Goal: Complete application form: Complete application form

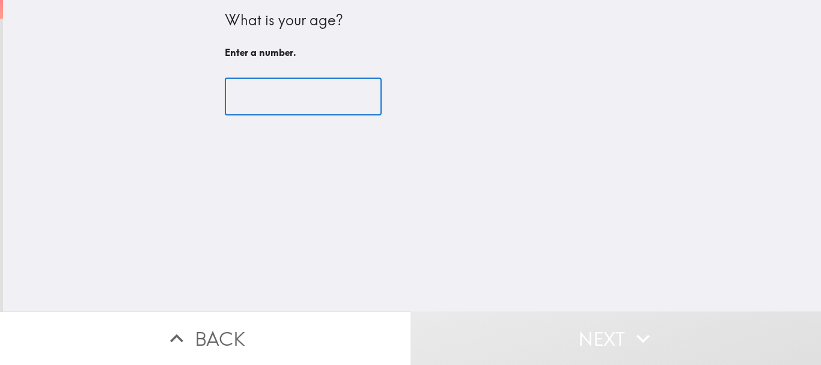
click at [279, 88] on input "number" at bounding box center [303, 96] width 157 height 37
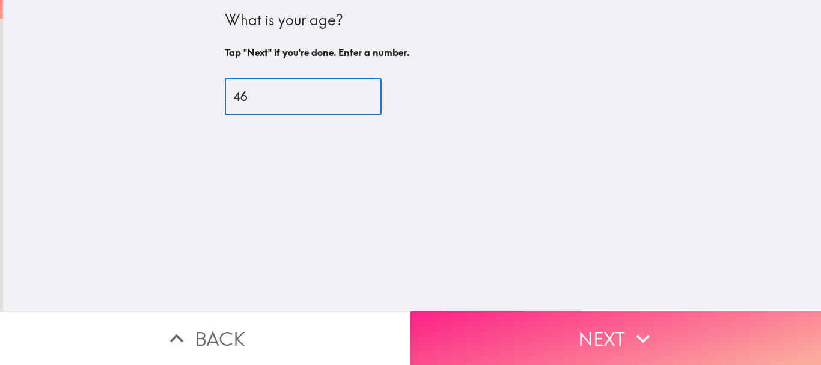
type input "46"
click at [640, 325] on icon "button" at bounding box center [643, 338] width 26 height 26
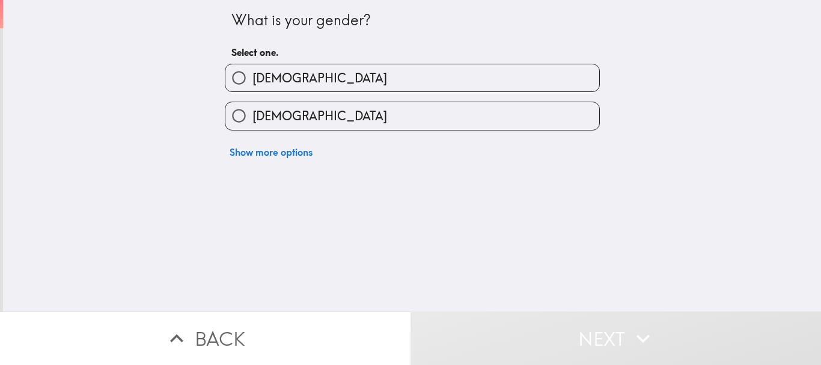
click at [302, 74] on label "[DEMOGRAPHIC_DATA]" at bounding box center [412, 77] width 374 height 27
click at [252, 74] on input "[DEMOGRAPHIC_DATA]" at bounding box center [238, 77] width 27 height 27
radio input "true"
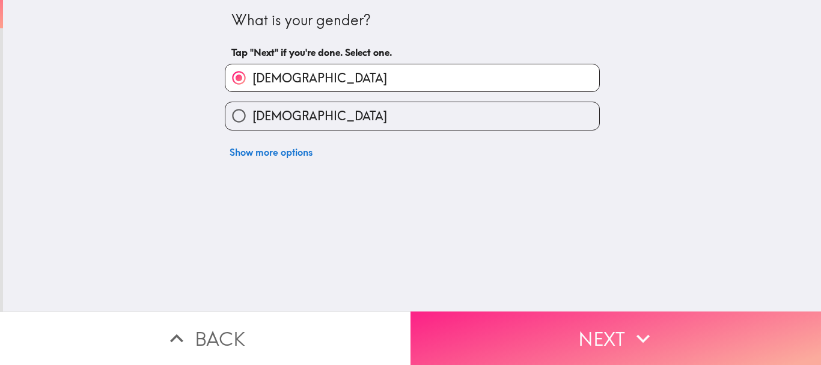
click at [618, 322] on button "Next" at bounding box center [615, 337] width 410 height 53
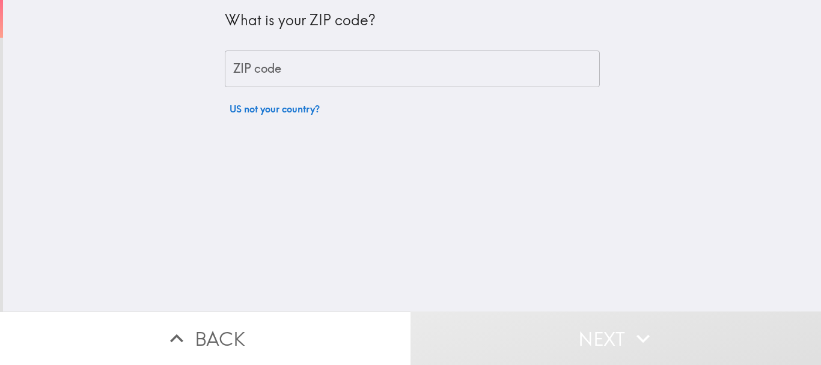
click at [298, 65] on input "ZIP code" at bounding box center [412, 68] width 375 height 37
click at [246, 83] on input "ZIP code" at bounding box center [412, 68] width 375 height 37
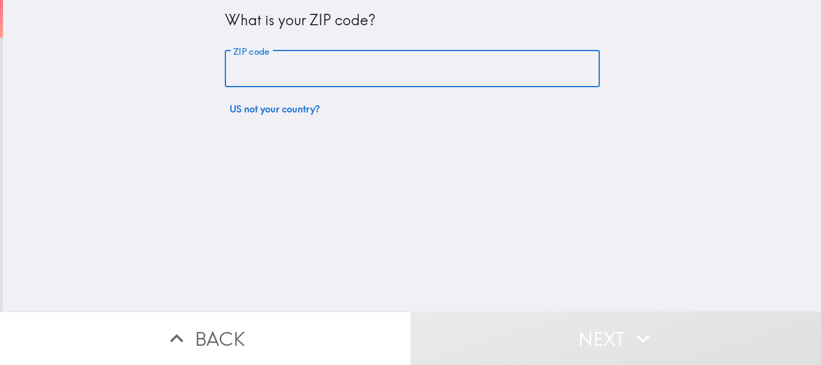
paste input "19150"
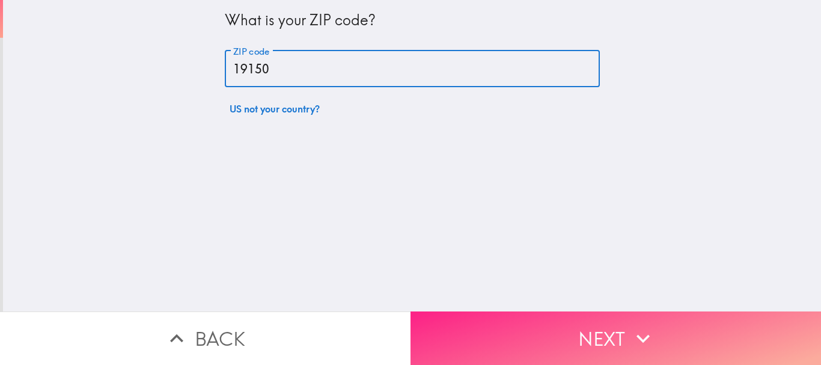
type input "19150"
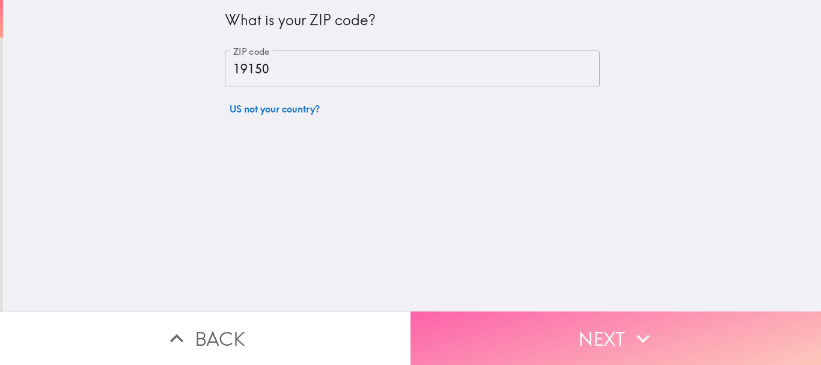
click at [597, 322] on button "Next" at bounding box center [615, 337] width 410 height 53
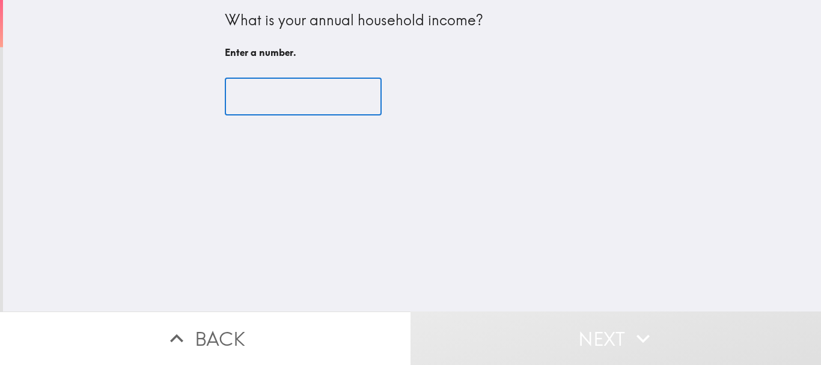
click at [270, 79] on input "number" at bounding box center [303, 96] width 157 height 37
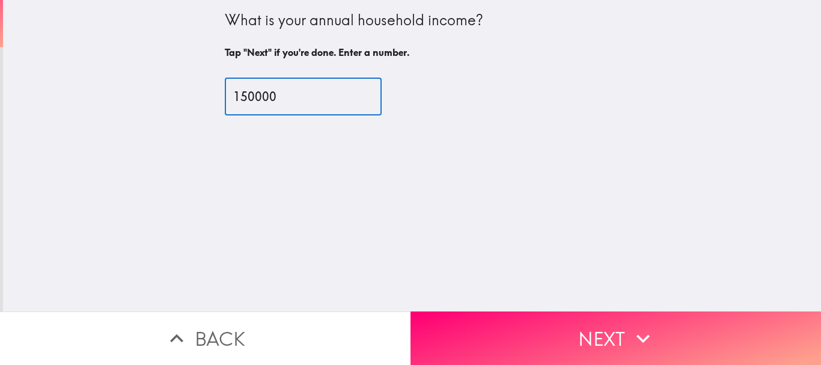
click at [243, 91] on input "150000" at bounding box center [303, 96] width 157 height 37
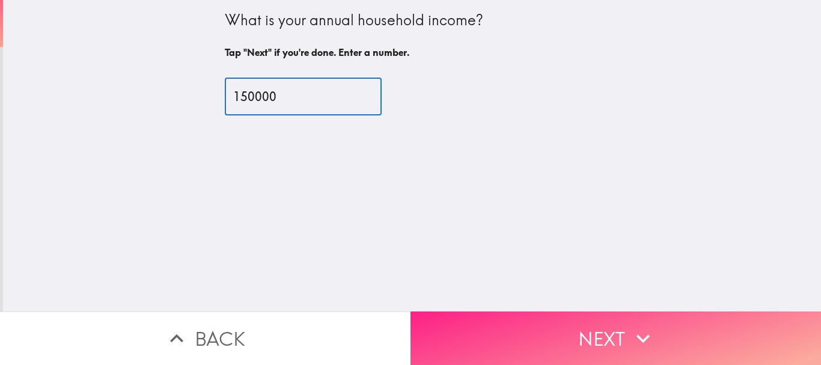
type input "150000"
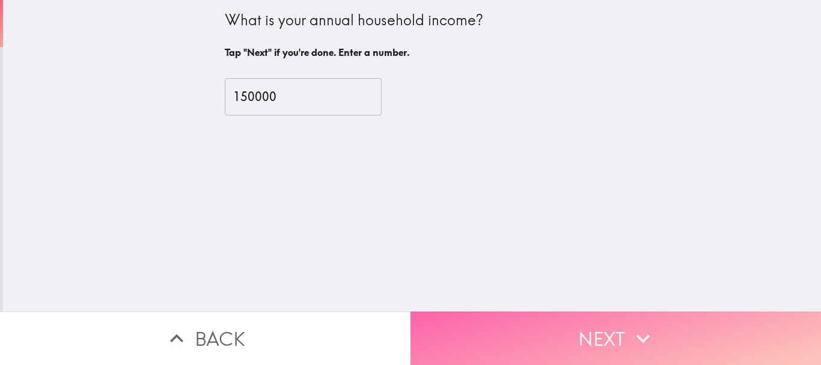
click at [632, 325] on icon "button" at bounding box center [643, 338] width 26 height 26
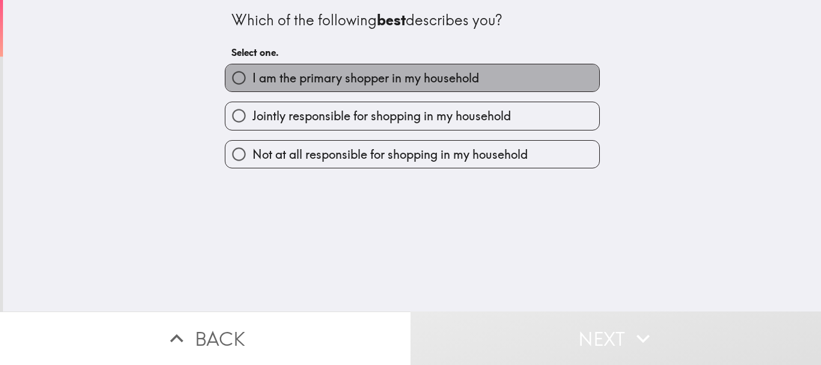
click at [321, 75] on span "I am the primary shopper in my household" at bounding box center [365, 78] width 227 height 17
click at [252, 75] on input "I am the primary shopper in my household" at bounding box center [238, 77] width 27 height 27
radio input "true"
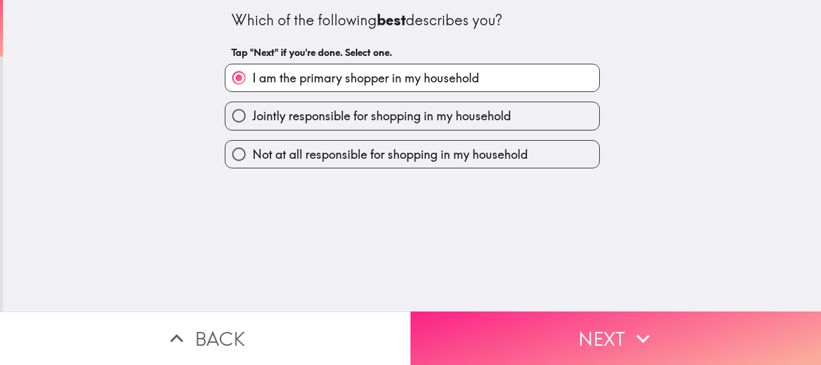
click at [637, 325] on icon "button" at bounding box center [643, 338] width 26 height 26
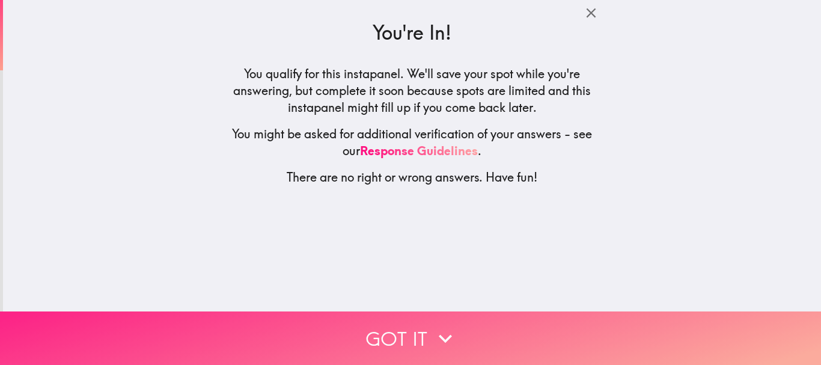
click at [465, 317] on button "Got it" at bounding box center [410, 337] width 821 height 53
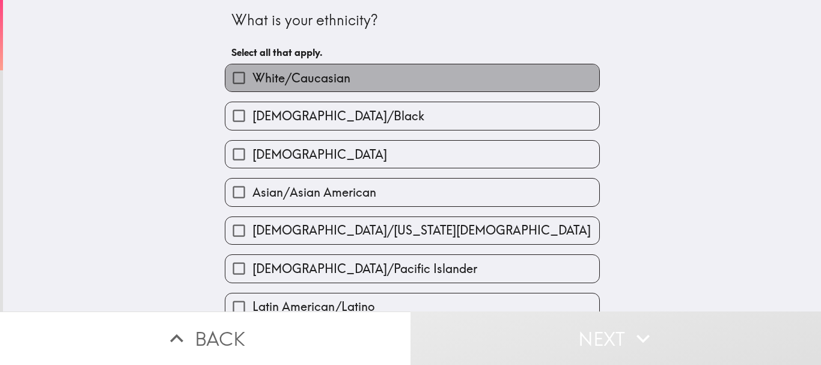
click at [329, 78] on span "White/Caucasian" at bounding box center [301, 78] width 98 height 17
click at [252, 78] on input "White/Caucasian" at bounding box center [238, 77] width 27 height 27
checkbox input "true"
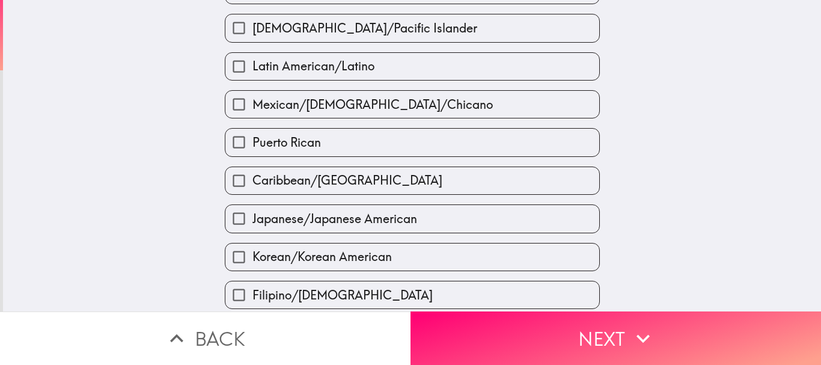
scroll to position [476, 0]
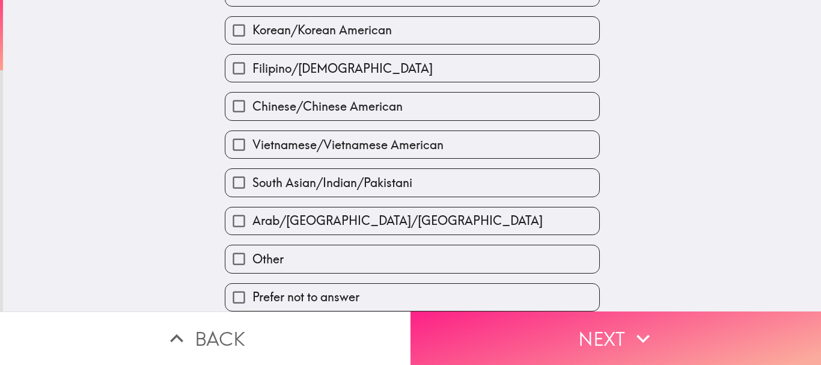
click at [630, 338] on icon "button" at bounding box center [643, 338] width 26 height 26
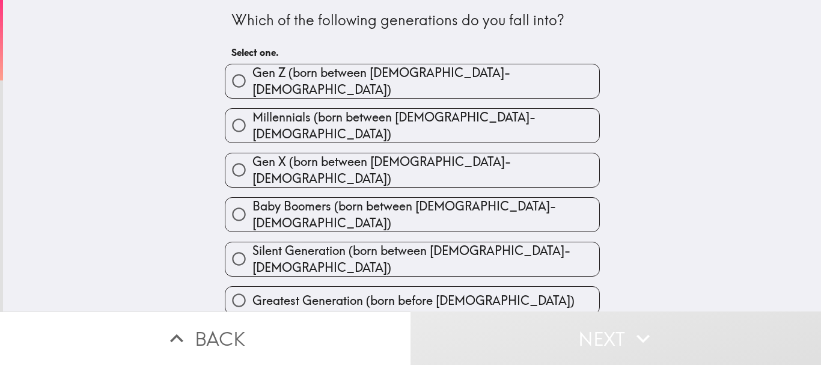
click at [407, 153] on span "Gen X (born between [DEMOGRAPHIC_DATA]-[DEMOGRAPHIC_DATA])" at bounding box center [425, 170] width 347 height 34
click at [252, 156] on input "Gen X (born between [DEMOGRAPHIC_DATA]-[DEMOGRAPHIC_DATA])" at bounding box center [238, 169] width 27 height 27
radio input "true"
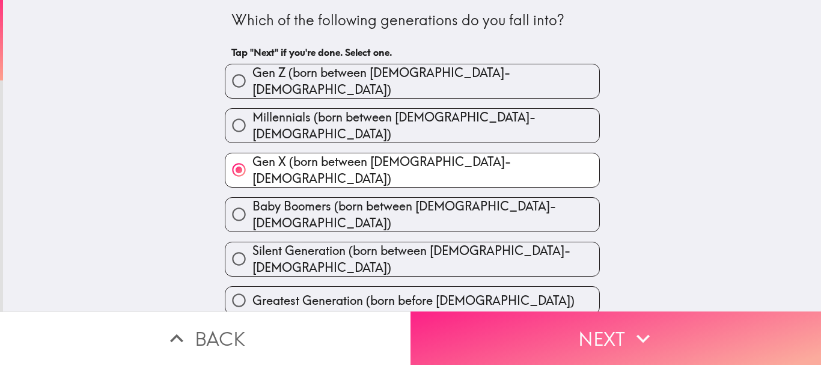
click at [575, 337] on button "Next" at bounding box center [615, 337] width 410 height 53
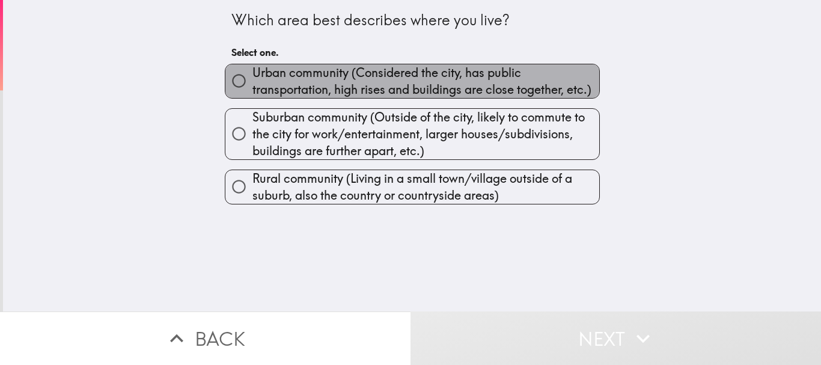
click at [312, 82] on span "Urban community (Considered the city, has public transportation, high rises and…" at bounding box center [425, 81] width 347 height 34
click at [252, 82] on input "Urban community (Considered the city, has public transportation, high rises and…" at bounding box center [238, 80] width 27 height 27
radio input "true"
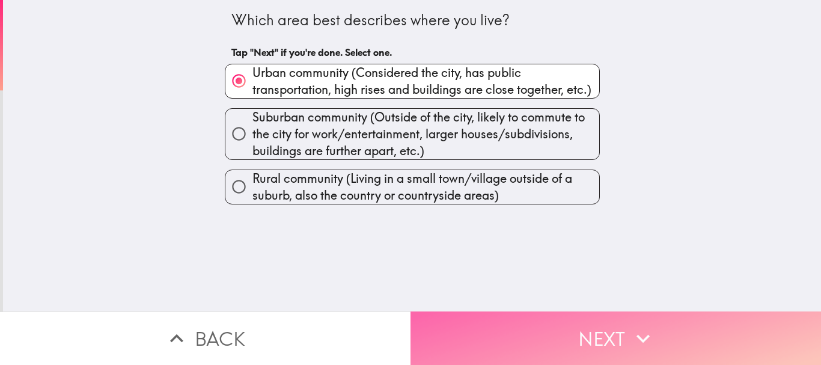
click at [579, 327] on button "Next" at bounding box center [615, 337] width 410 height 53
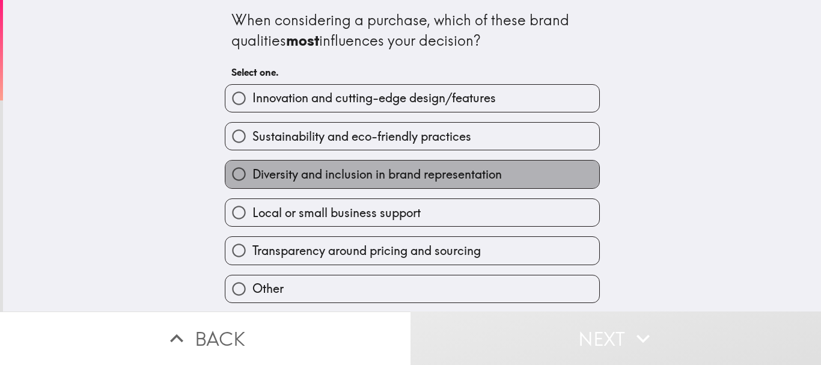
click at [439, 165] on label "Diversity and inclusion in brand representation" at bounding box center [412, 173] width 374 height 27
click at [252, 165] on input "Diversity and inclusion in brand representation" at bounding box center [238, 173] width 27 height 27
radio input "true"
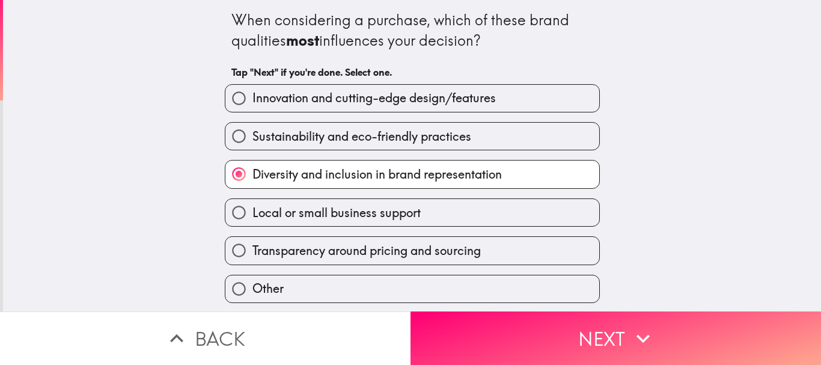
scroll to position [39, 0]
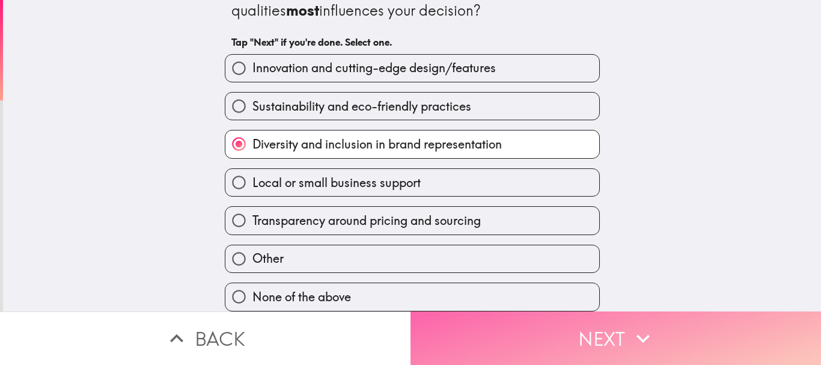
click at [597, 326] on button "Next" at bounding box center [615, 337] width 410 height 53
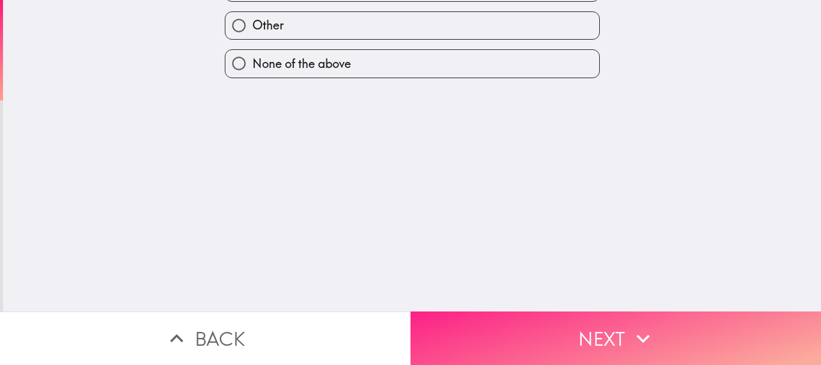
scroll to position [0, 0]
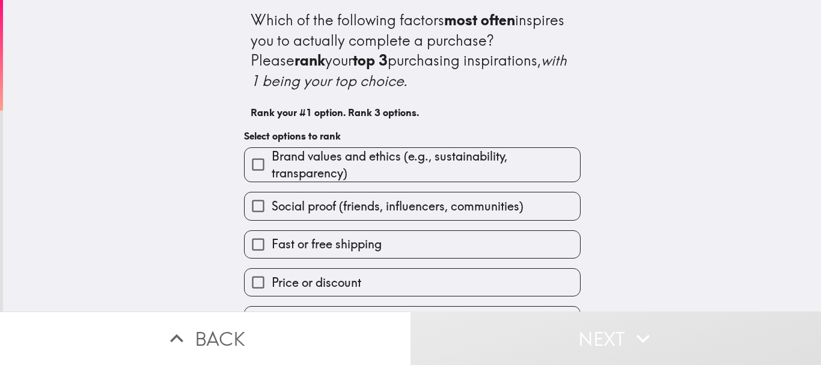
click at [428, 174] on span "Brand values and ethics (e.g., sustainability, transparency)" at bounding box center [426, 165] width 308 height 34
click at [272, 174] on input "Brand values and ethics (e.g., sustainability, transparency)" at bounding box center [258, 164] width 27 height 27
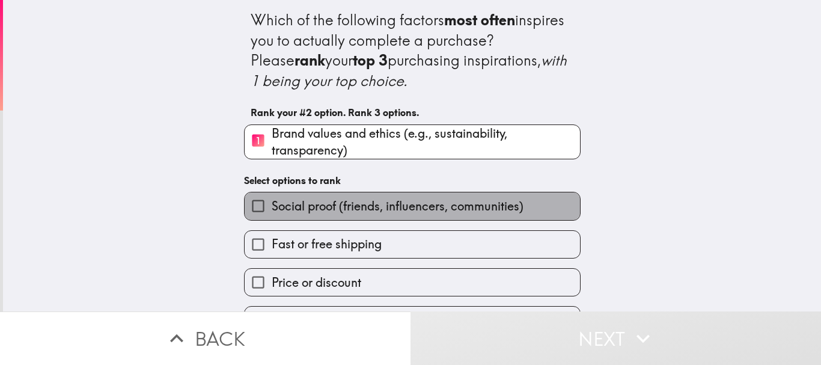
click at [433, 202] on span "Social proof (friends, influencers, communities)" at bounding box center [398, 206] width 252 height 17
click at [272, 202] on input "Social proof (friends, influencers, communities)" at bounding box center [258, 205] width 27 height 27
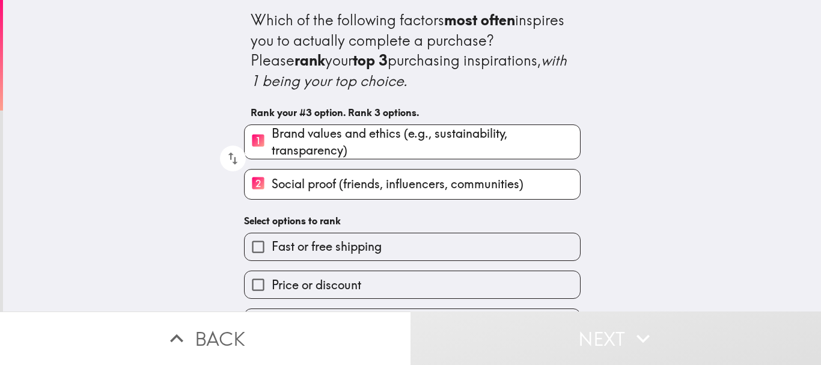
scroll to position [111, 0]
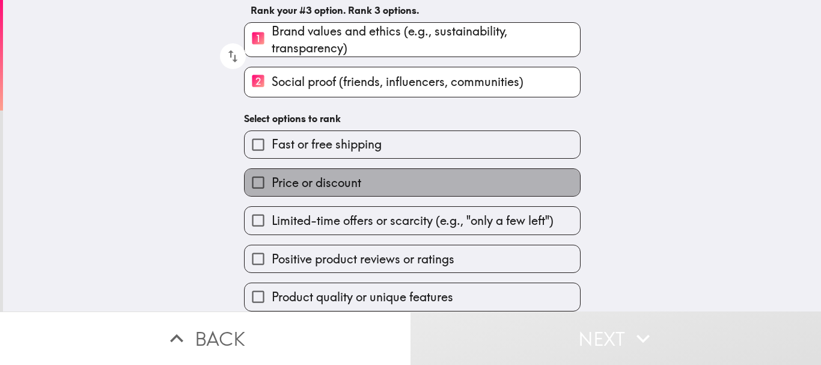
click at [386, 173] on label "Price or discount" at bounding box center [412, 182] width 335 height 27
click at [272, 173] on input "Price or discount" at bounding box center [258, 182] width 27 height 27
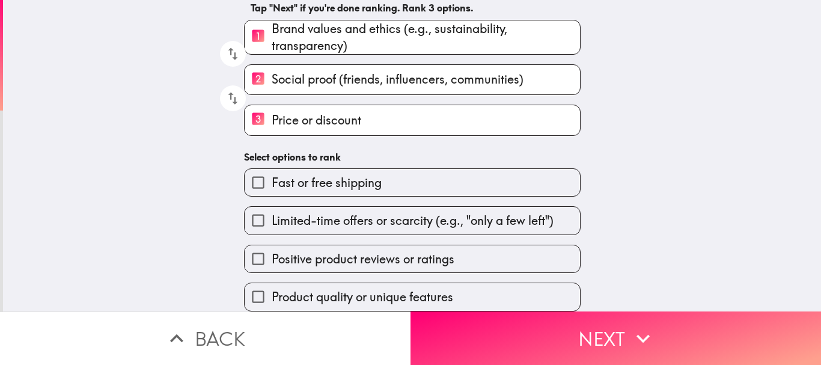
scroll to position [114, 0]
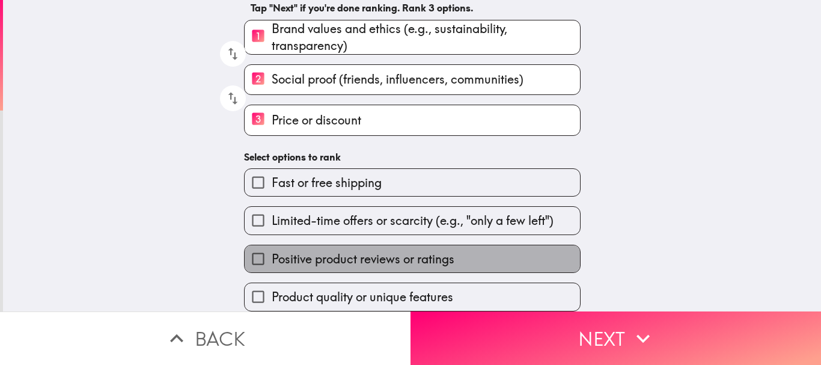
click at [399, 252] on span "Positive product reviews or ratings" at bounding box center [363, 259] width 183 height 17
click at [272, 252] on input "Positive product reviews or ratings" at bounding box center [258, 258] width 27 height 27
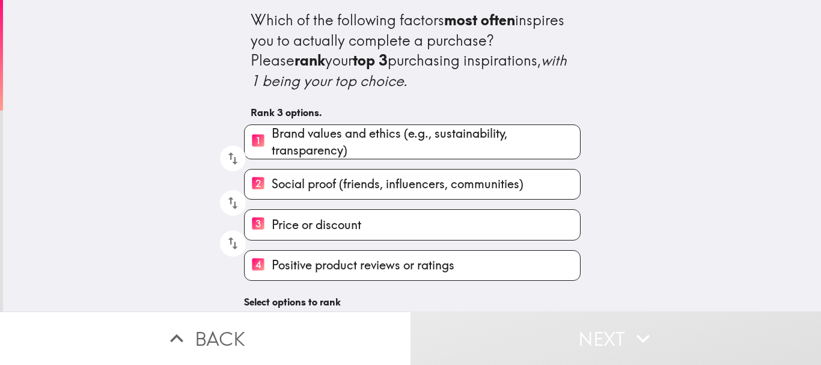
scroll to position [60, 0]
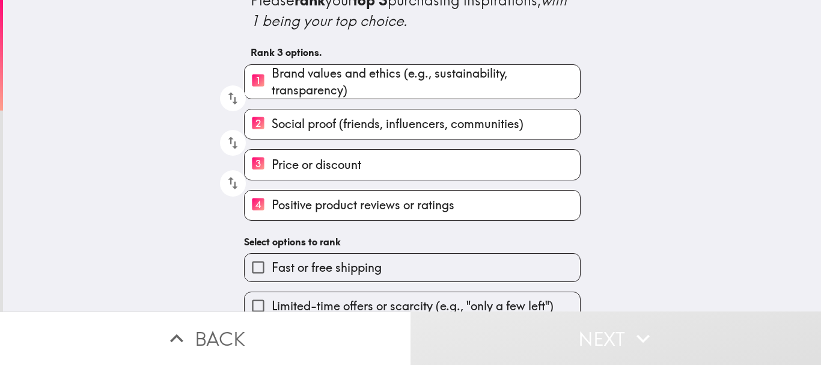
click at [385, 216] on label "4 Positive product reviews or ratings" at bounding box center [412, 204] width 335 height 29
click at [272, 216] on input "4 Positive product reviews or ratings" at bounding box center [258, 204] width 27 height 29
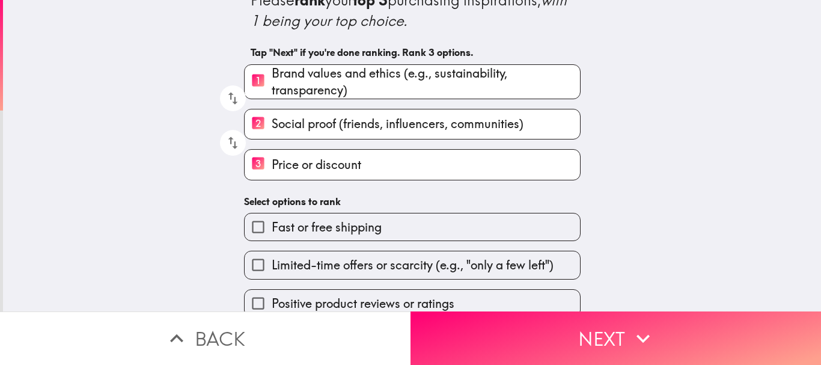
scroll to position [114, 0]
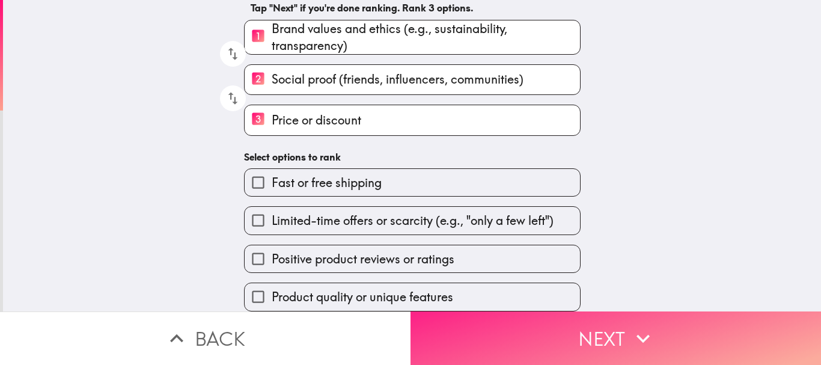
click at [565, 322] on button "Next" at bounding box center [615, 337] width 410 height 53
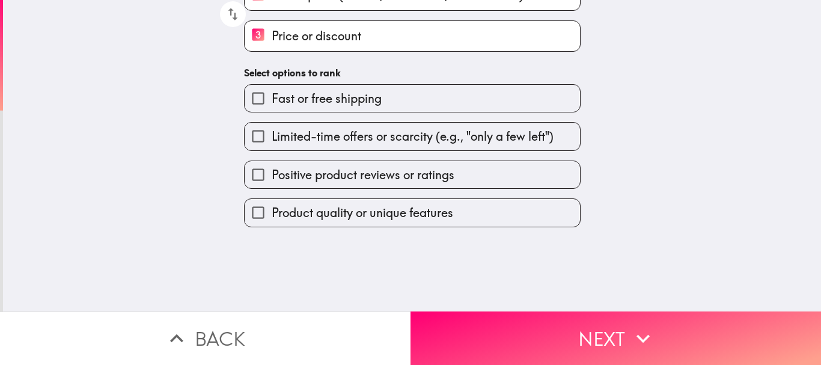
scroll to position [0, 0]
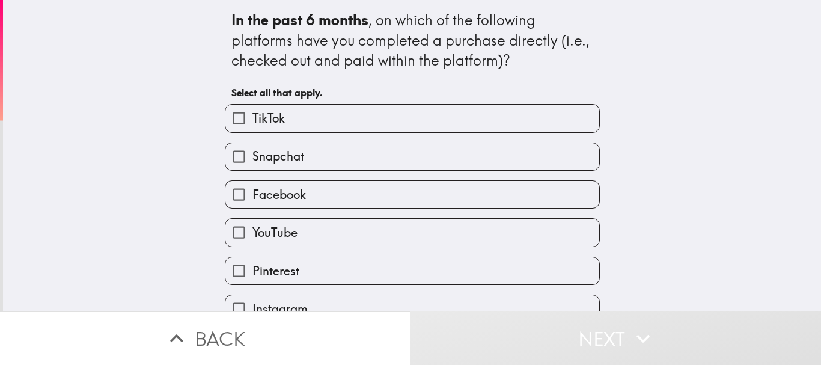
click at [318, 187] on label "Facebook" at bounding box center [412, 194] width 374 height 27
click at [252, 187] on input "Facebook" at bounding box center [238, 194] width 27 height 27
checkbox input "true"
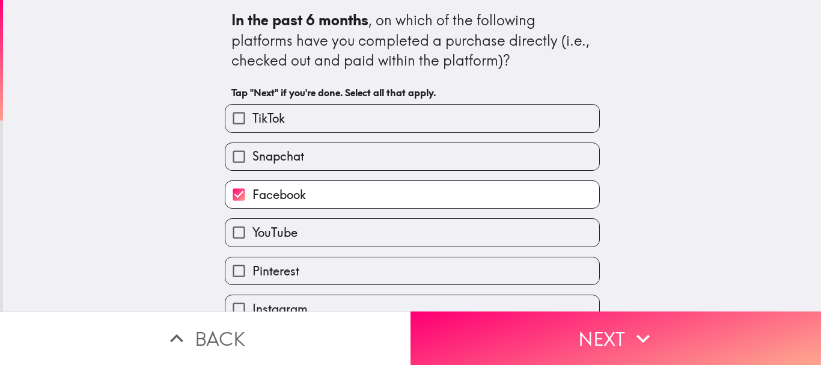
scroll to position [59, 0]
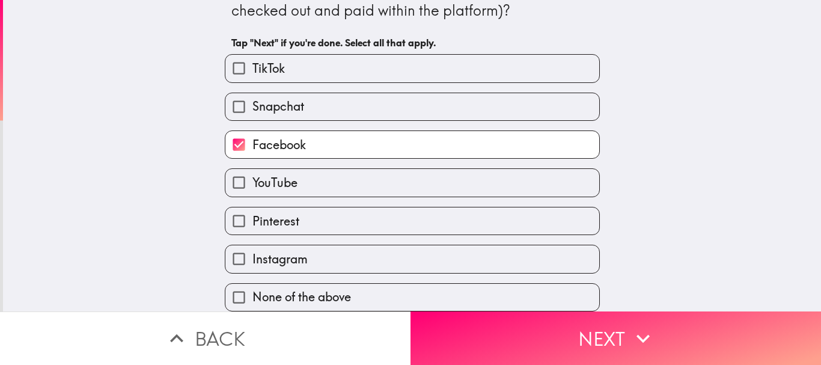
click at [315, 181] on label "YouTube" at bounding box center [412, 182] width 374 height 27
click at [252, 181] on input "YouTube" at bounding box center [238, 182] width 27 height 27
checkbox input "true"
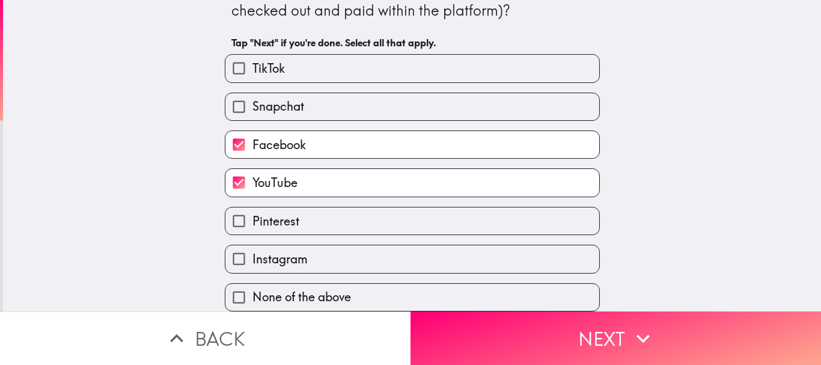
click at [299, 245] on label "Instagram" at bounding box center [412, 258] width 374 height 27
click at [252, 245] on input "Instagram" at bounding box center [238, 258] width 27 height 27
checkbox input "true"
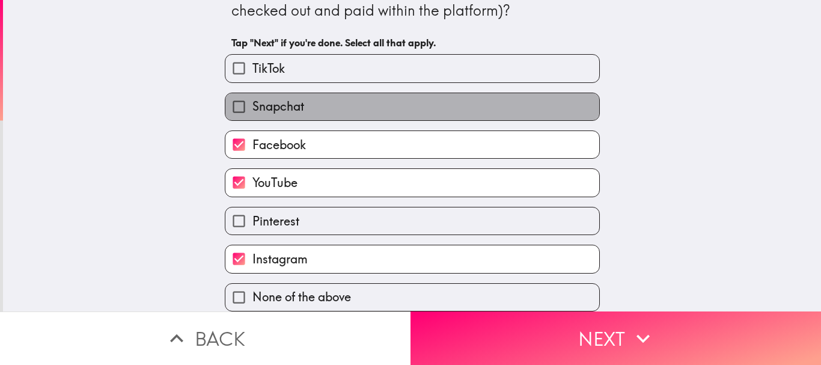
click at [320, 93] on label "Snapchat" at bounding box center [412, 106] width 374 height 27
click at [252, 93] on input "Snapchat" at bounding box center [238, 106] width 27 height 27
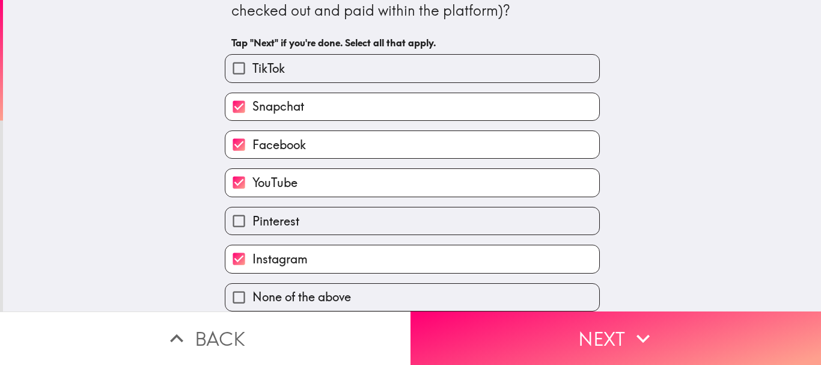
click at [313, 100] on label "Snapchat" at bounding box center [412, 106] width 374 height 27
click at [252, 100] on input "Snapchat" at bounding box center [238, 106] width 27 height 27
checkbox input "false"
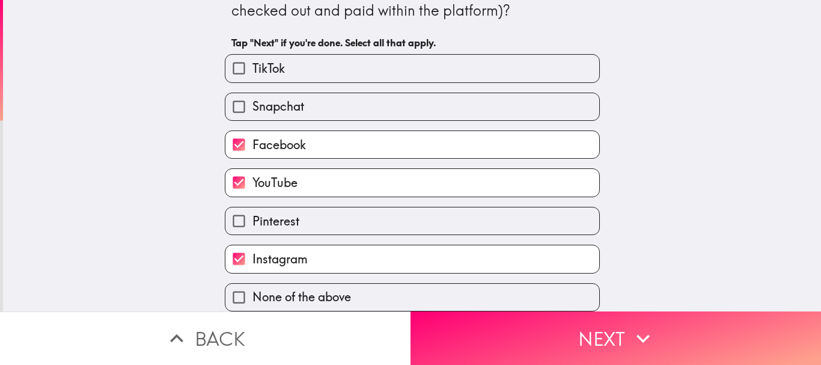
click at [317, 70] on label "TikTok" at bounding box center [412, 68] width 374 height 27
click at [252, 70] on input "TikTok" at bounding box center [238, 68] width 27 height 27
checkbox input "true"
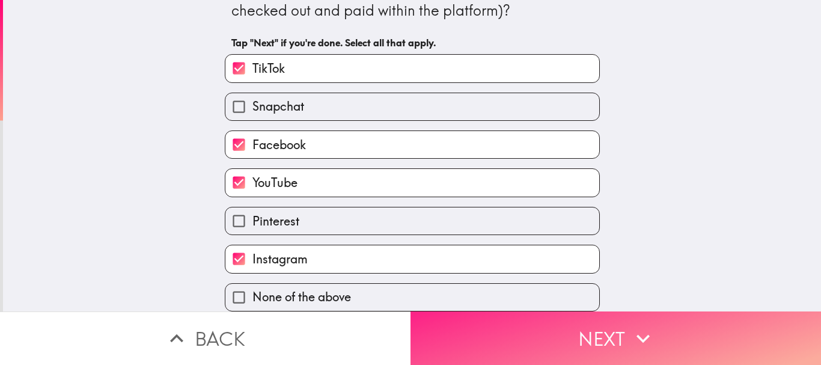
click at [588, 331] on button "Next" at bounding box center [615, 337] width 410 height 53
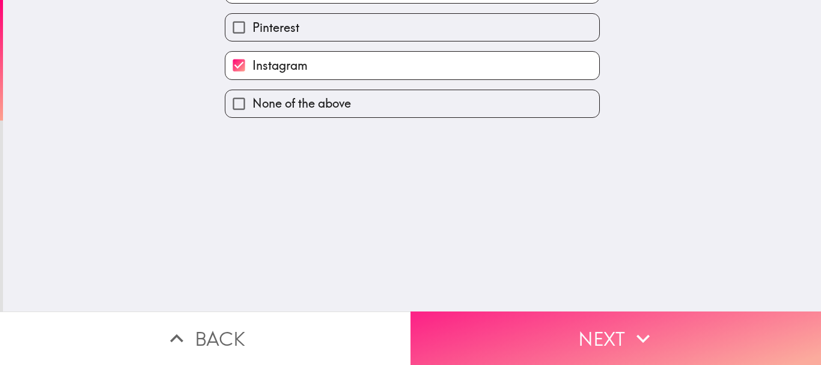
scroll to position [0, 0]
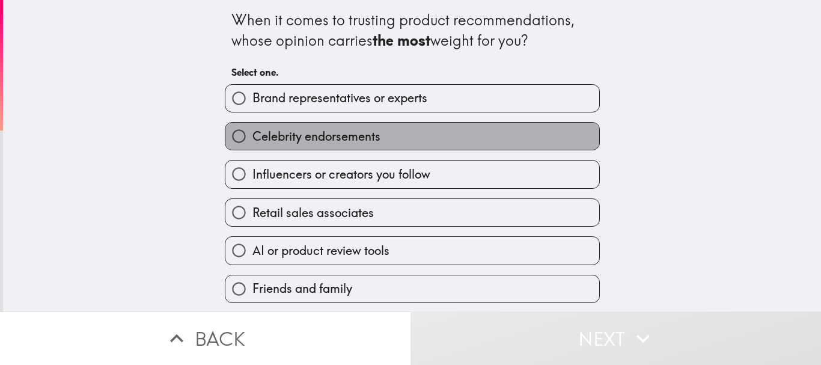
click at [395, 130] on label "Celebrity endorsements" at bounding box center [412, 136] width 374 height 27
click at [252, 130] on input "Celebrity endorsements" at bounding box center [238, 136] width 27 height 27
radio input "true"
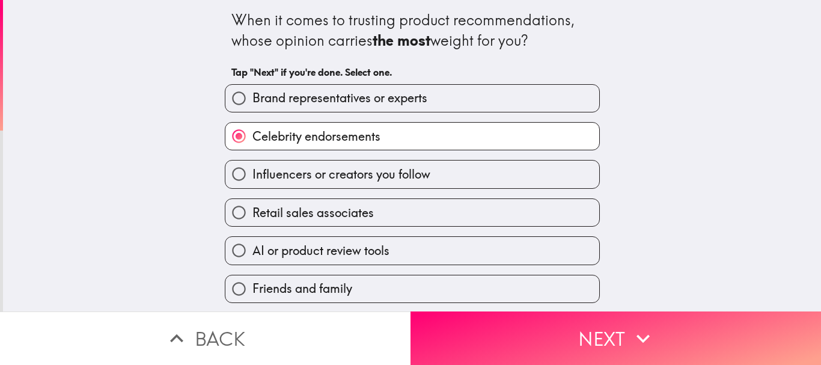
scroll to position [1, 0]
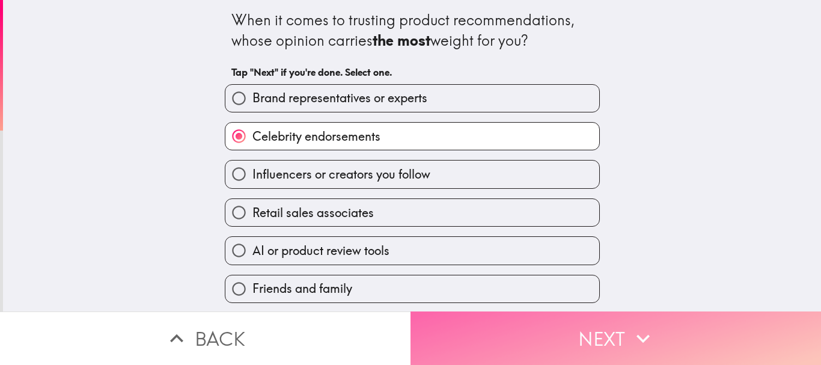
click at [508, 325] on button "Next" at bounding box center [615, 337] width 410 height 53
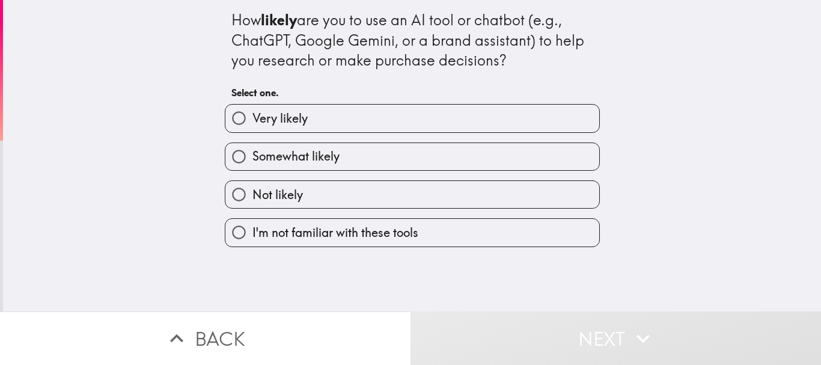
click at [349, 118] on label "Very likely" at bounding box center [412, 118] width 374 height 27
click at [252, 118] on input "Very likely" at bounding box center [238, 118] width 27 height 27
radio input "true"
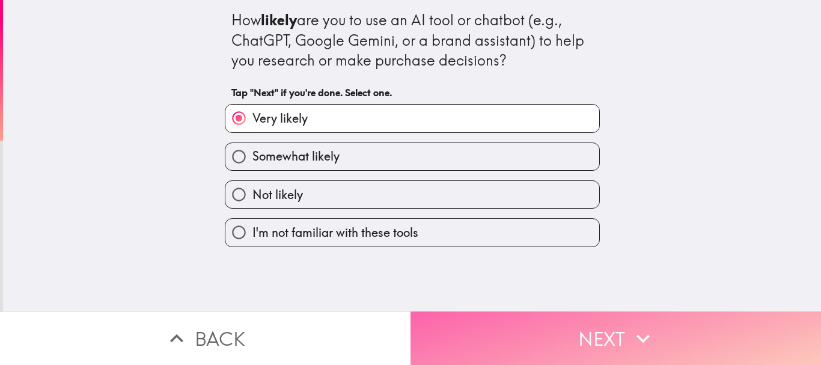
click at [550, 329] on button "Next" at bounding box center [615, 337] width 410 height 53
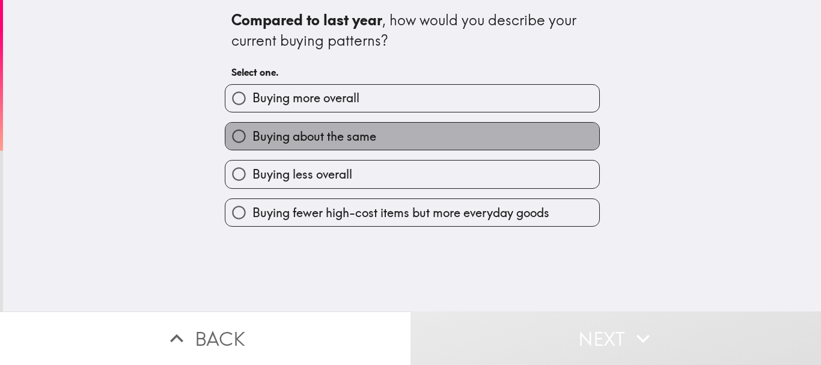
click at [379, 143] on label "Buying about the same" at bounding box center [412, 136] width 374 height 27
click at [252, 143] on input "Buying about the same" at bounding box center [238, 136] width 27 height 27
radio input "true"
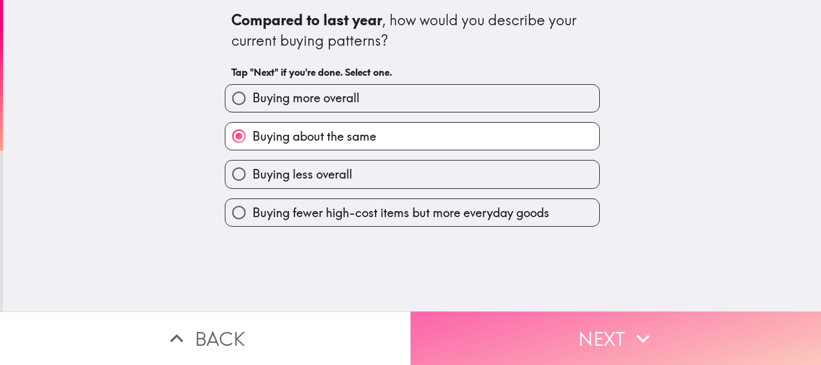
click at [546, 320] on button "Next" at bounding box center [615, 337] width 410 height 53
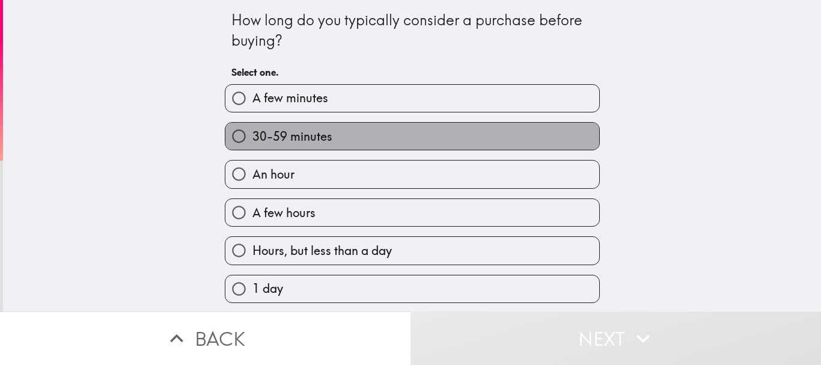
click at [359, 147] on label "30-59 minutes" at bounding box center [412, 136] width 374 height 27
click at [252, 147] on input "30-59 minutes" at bounding box center [238, 136] width 27 height 27
radio input "true"
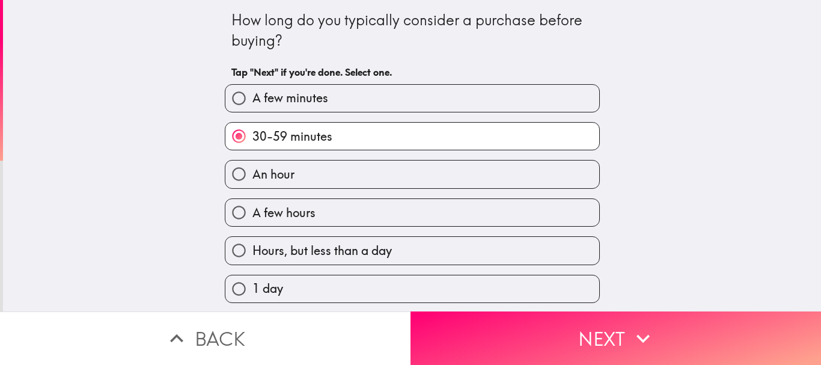
scroll to position [120, 0]
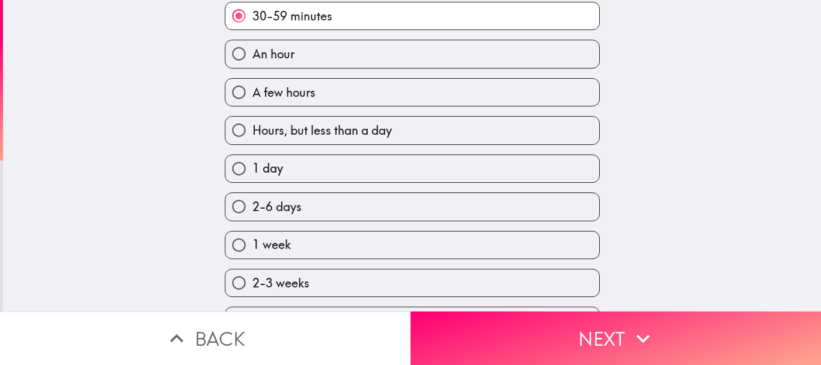
click at [352, 63] on label "An hour" at bounding box center [412, 53] width 374 height 27
click at [252, 63] on input "An hour" at bounding box center [238, 53] width 27 height 27
radio input "true"
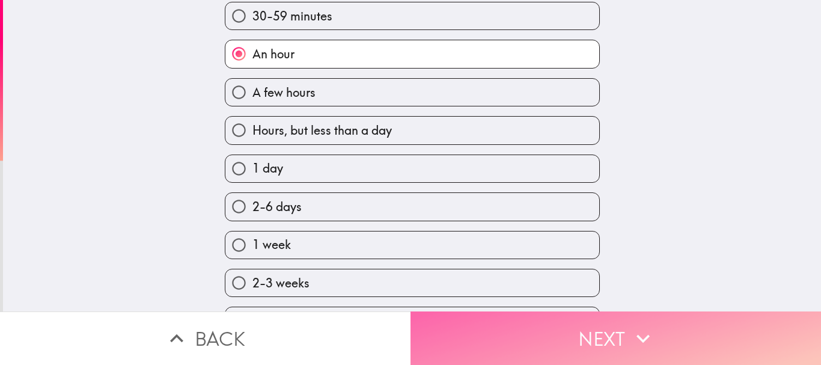
click at [549, 326] on button "Next" at bounding box center [615, 337] width 410 height 53
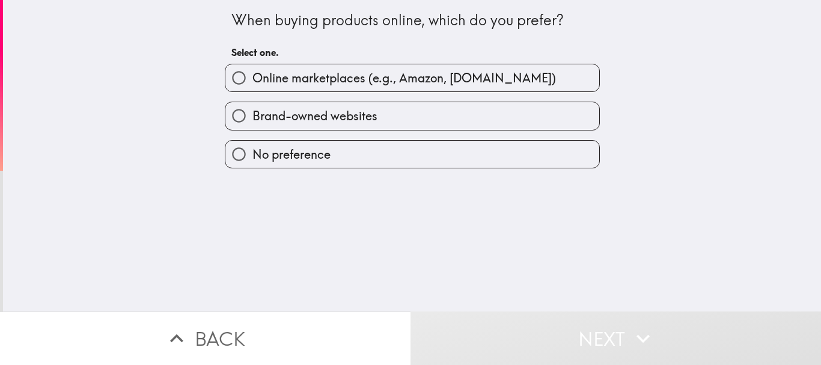
click at [383, 74] on span "Online marketplaces (e.g., Amazon, [DOMAIN_NAME])" at bounding box center [403, 78] width 303 height 17
click at [252, 74] on input "Online marketplaces (e.g., Amazon, [DOMAIN_NAME])" at bounding box center [238, 77] width 27 height 27
radio input "true"
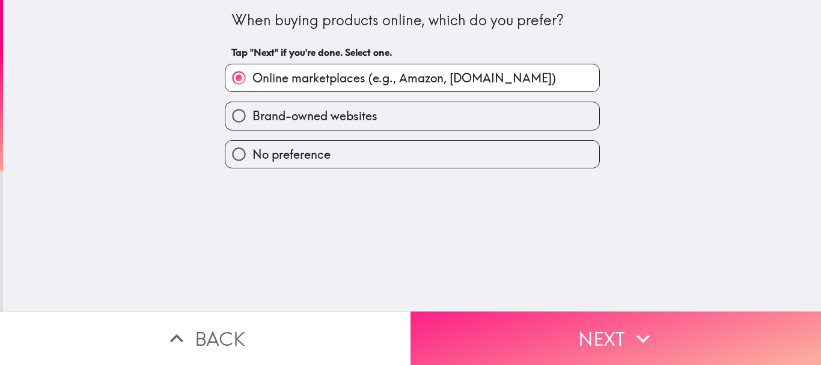
click at [556, 355] on button "Next" at bounding box center [615, 337] width 410 height 53
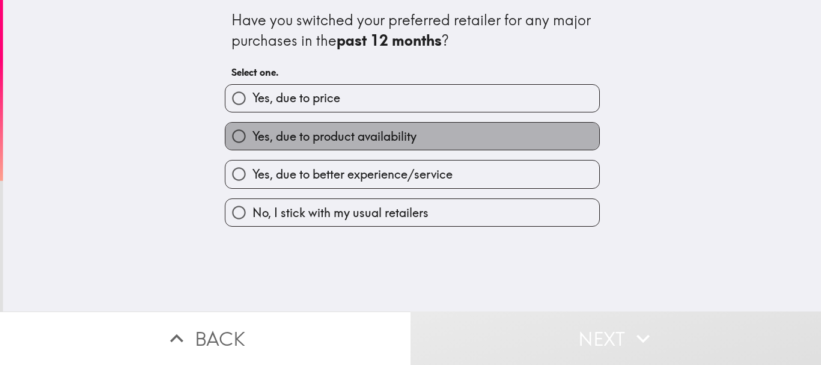
click at [350, 141] on span "Yes, due to product availability" at bounding box center [334, 136] width 164 height 17
click at [252, 141] on input "Yes, due to product availability" at bounding box center [238, 136] width 27 height 27
radio input "true"
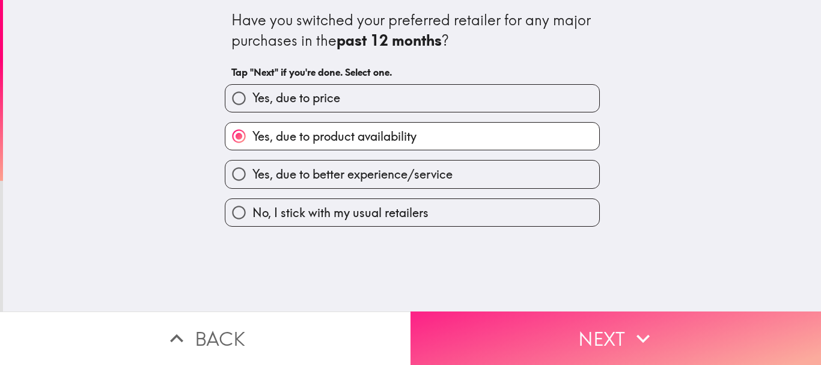
click at [550, 321] on button "Next" at bounding box center [615, 337] width 410 height 53
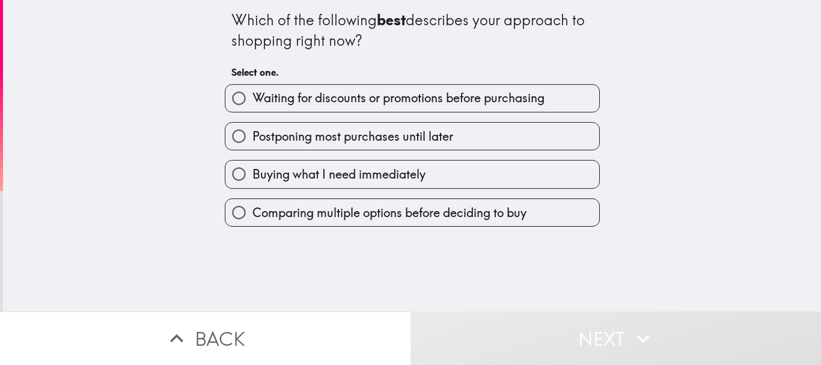
click at [356, 128] on span "Postponing most purchases until later" at bounding box center [352, 136] width 201 height 17
click at [252, 127] on input "Postponing most purchases until later" at bounding box center [238, 136] width 27 height 27
radio input "true"
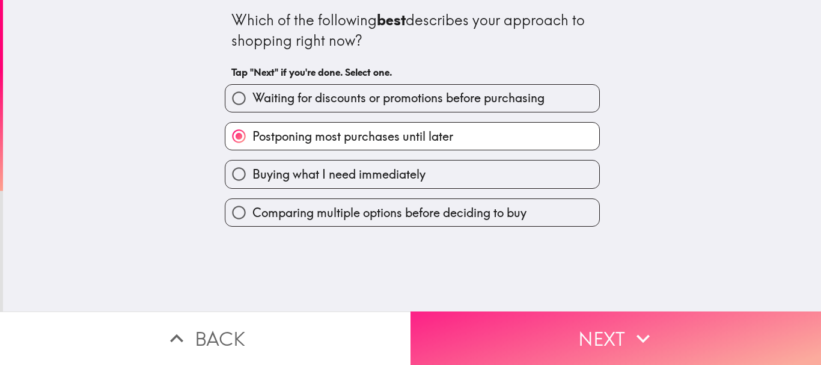
click at [562, 325] on button "Next" at bounding box center [615, 337] width 410 height 53
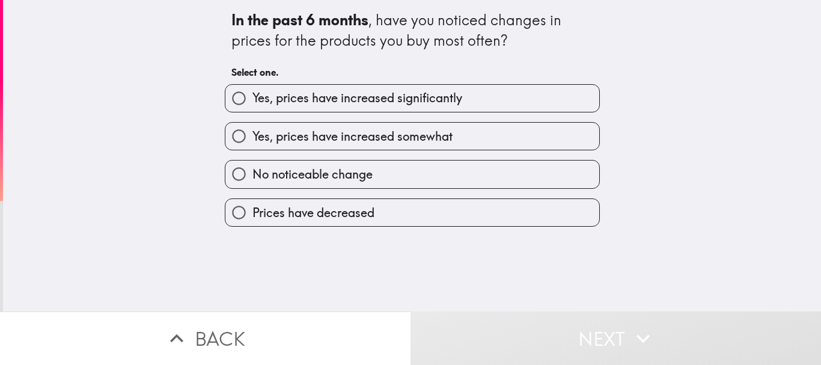
click at [352, 100] on span "Yes, prices have increased significantly" at bounding box center [357, 98] width 210 height 17
click at [252, 100] on input "Yes, prices have increased significantly" at bounding box center [238, 98] width 27 height 27
radio input "true"
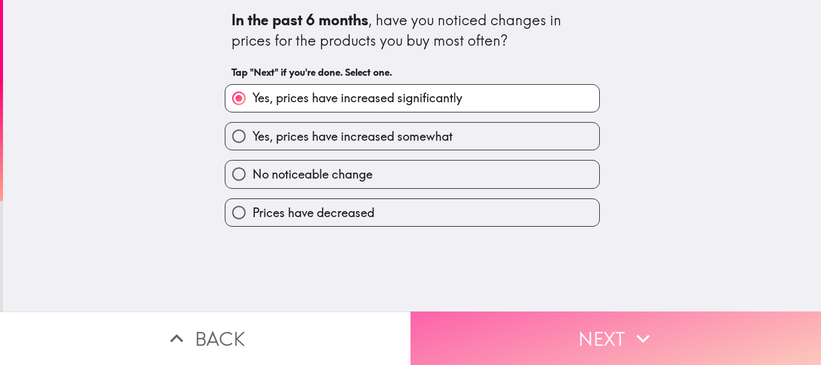
click at [612, 355] on button "Next" at bounding box center [615, 337] width 410 height 53
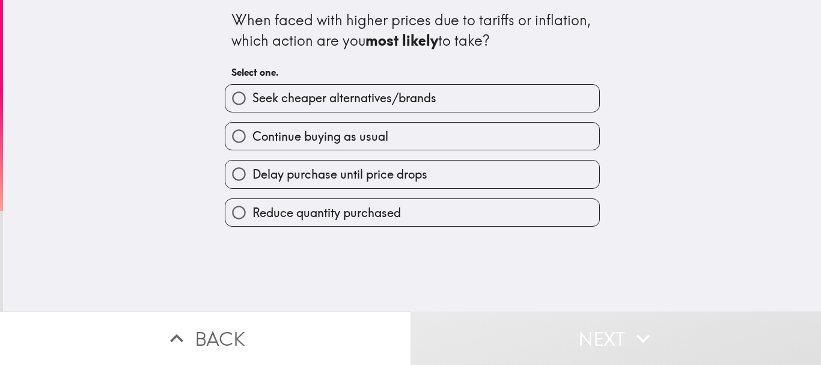
click at [434, 131] on label "Continue buying as usual" at bounding box center [412, 136] width 374 height 27
click at [252, 131] on input "Continue buying as usual" at bounding box center [238, 136] width 27 height 27
radio input "true"
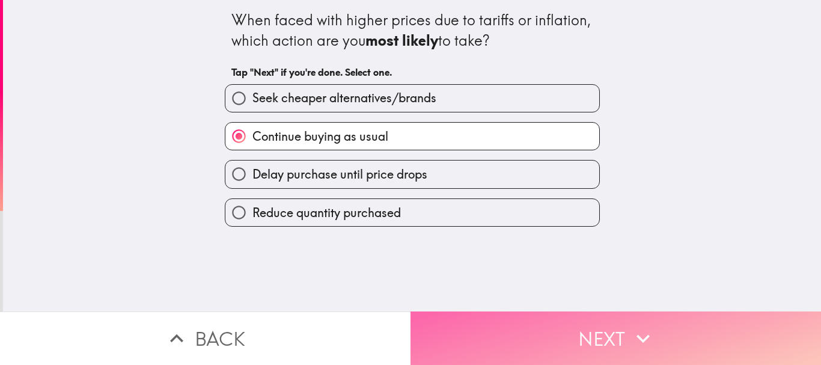
click at [544, 323] on button "Next" at bounding box center [615, 337] width 410 height 53
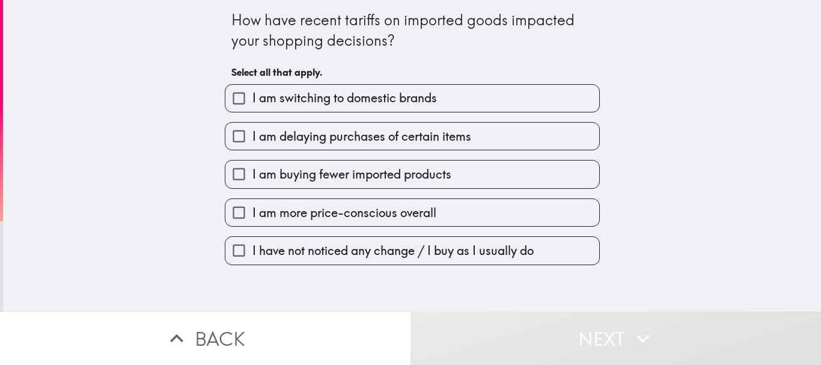
click at [355, 102] on span "I am switching to domestic brands" at bounding box center [344, 98] width 184 height 17
click at [252, 102] on input "I am switching to domestic brands" at bounding box center [238, 98] width 27 height 27
checkbox input "true"
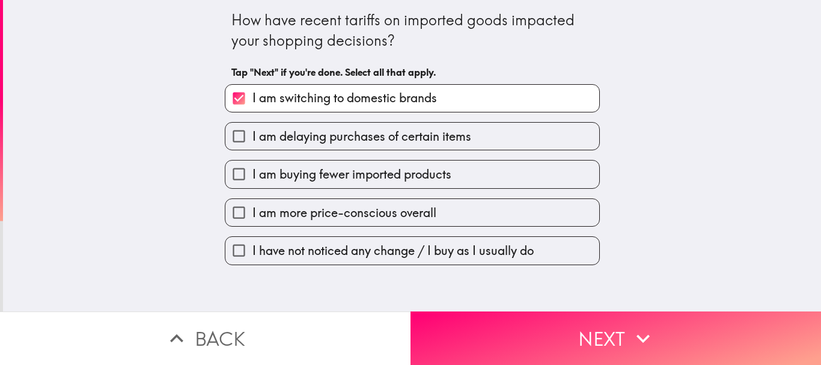
click at [357, 175] on span "I am buying fewer imported products" at bounding box center [351, 174] width 199 height 17
click at [252, 175] on input "I am buying fewer imported products" at bounding box center [238, 173] width 27 height 27
checkbox input "true"
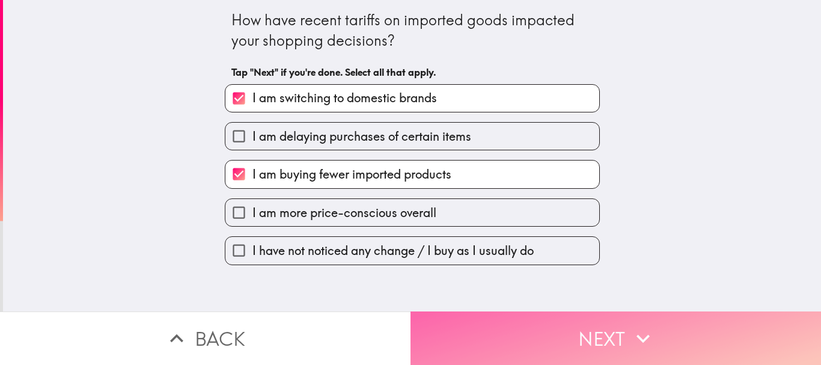
click at [513, 314] on button "Next" at bounding box center [615, 337] width 410 height 53
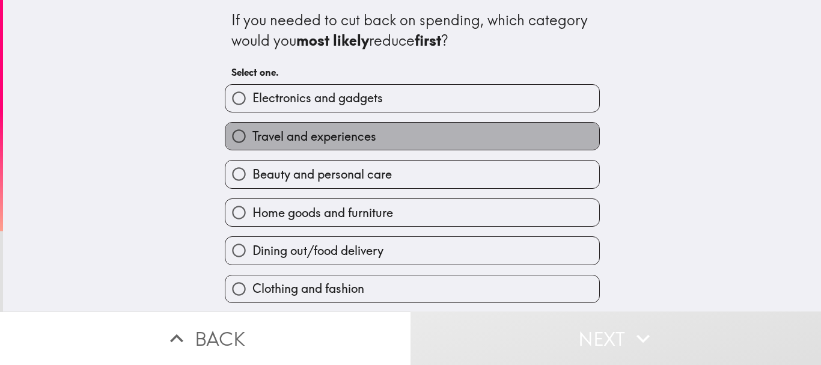
click at [399, 139] on label "Travel and experiences" at bounding box center [412, 136] width 374 height 27
click at [252, 139] on input "Travel and experiences" at bounding box center [238, 136] width 27 height 27
radio input "true"
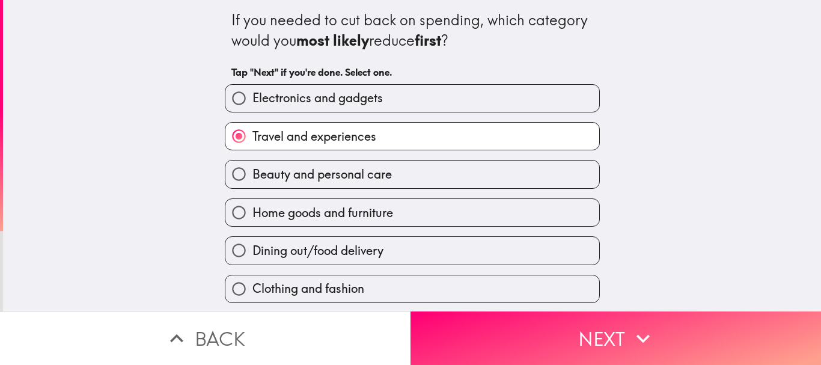
click at [392, 209] on label "Home goods and furniture" at bounding box center [412, 212] width 374 height 27
click at [252, 209] on input "Home goods and furniture" at bounding box center [238, 212] width 27 height 27
radio input "true"
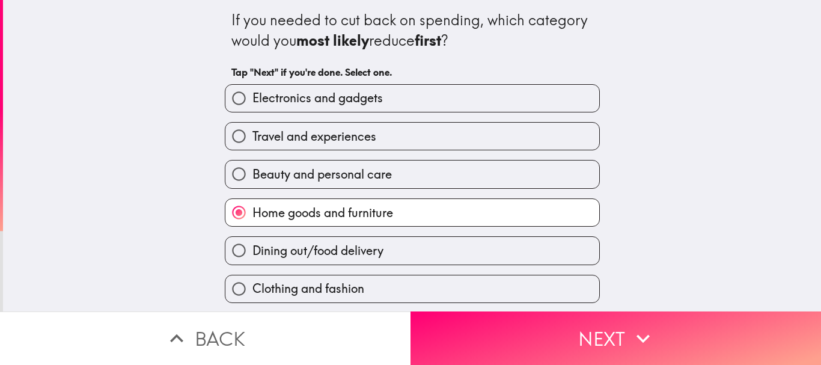
click at [362, 138] on span "Travel and experiences" at bounding box center [314, 136] width 124 height 17
click at [252, 138] on input "Travel and experiences" at bounding box center [238, 136] width 27 height 27
radio input "true"
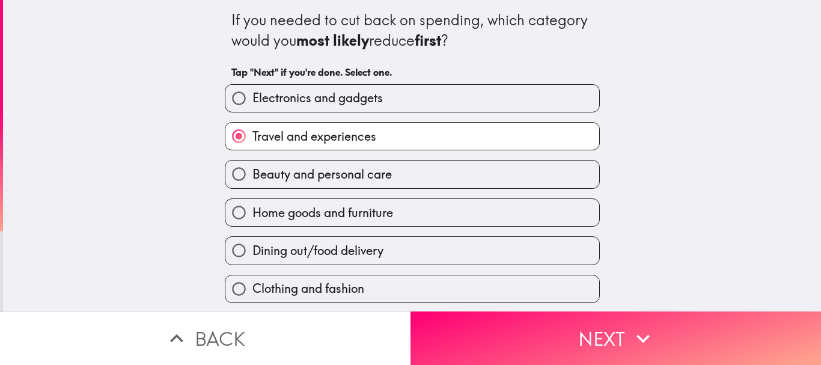
scroll to position [77, 0]
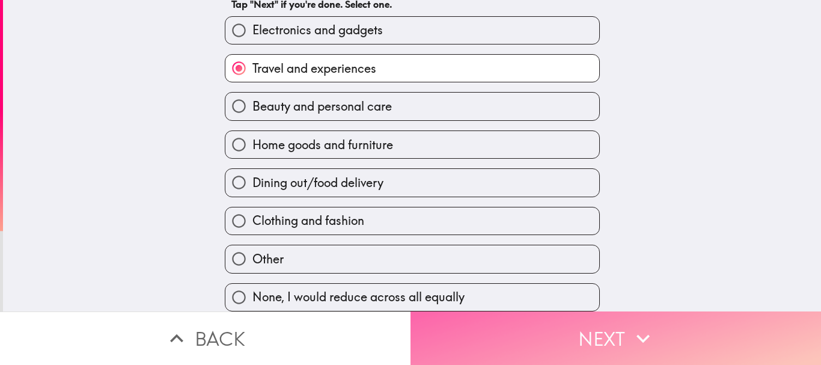
click at [504, 325] on button "Next" at bounding box center [615, 337] width 410 height 53
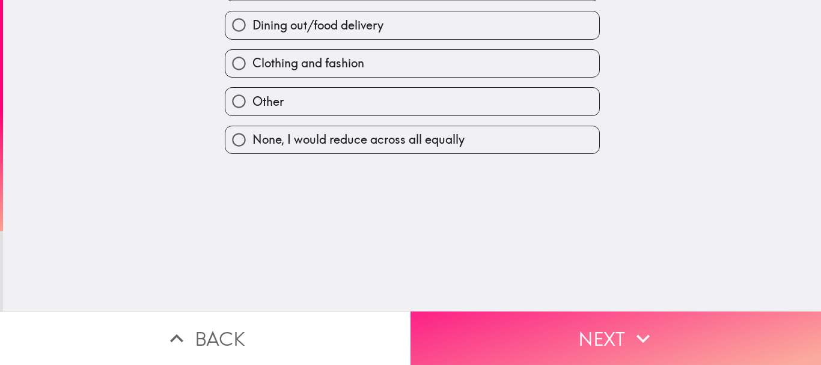
scroll to position [0, 0]
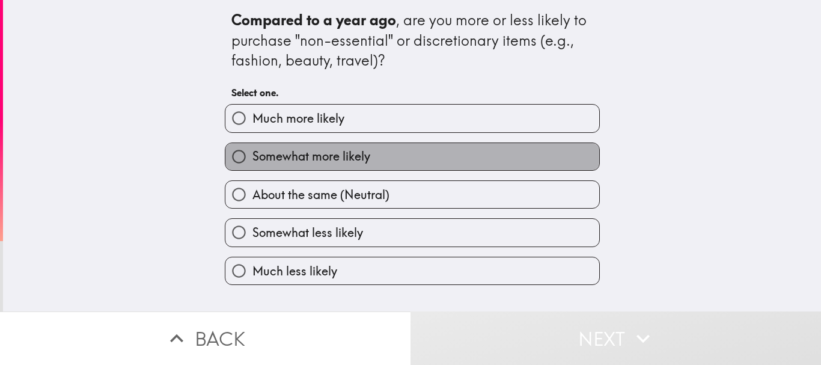
click at [388, 154] on label "Somewhat more likely" at bounding box center [412, 156] width 374 height 27
click at [252, 154] on input "Somewhat more likely" at bounding box center [238, 156] width 27 height 27
radio input "true"
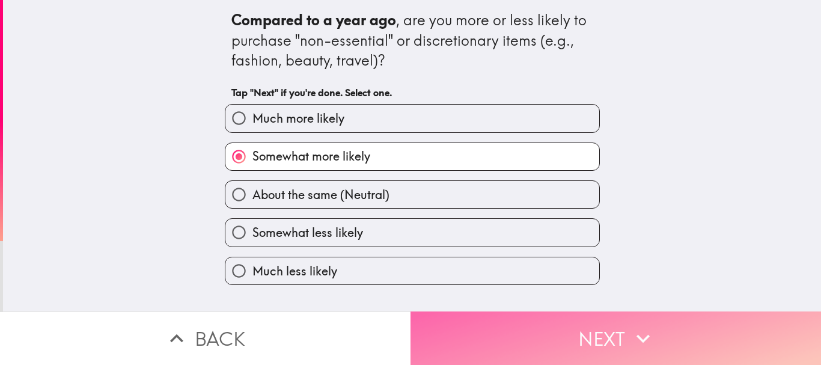
click at [574, 325] on button "Next" at bounding box center [615, 337] width 410 height 53
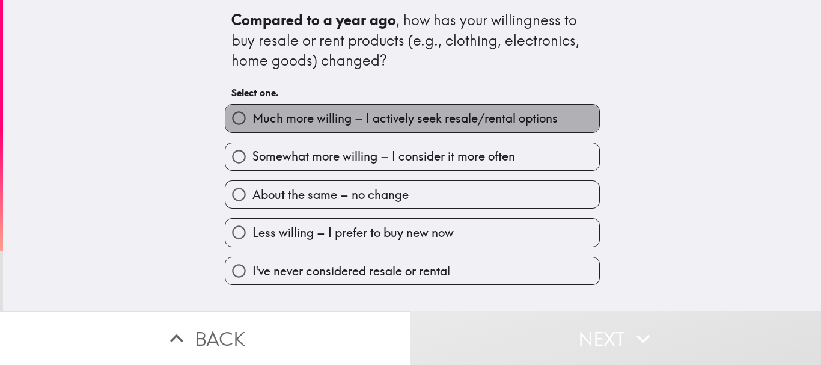
click at [383, 123] on span "Much more willing – I actively seek resale/rental options" at bounding box center [404, 118] width 305 height 17
click at [252, 123] on input "Much more willing – I actively seek resale/rental options" at bounding box center [238, 118] width 27 height 27
radio input "true"
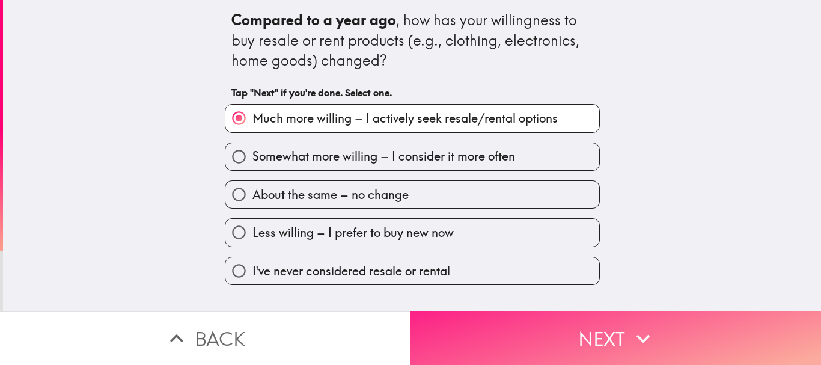
click at [528, 317] on button "Next" at bounding box center [615, 337] width 410 height 53
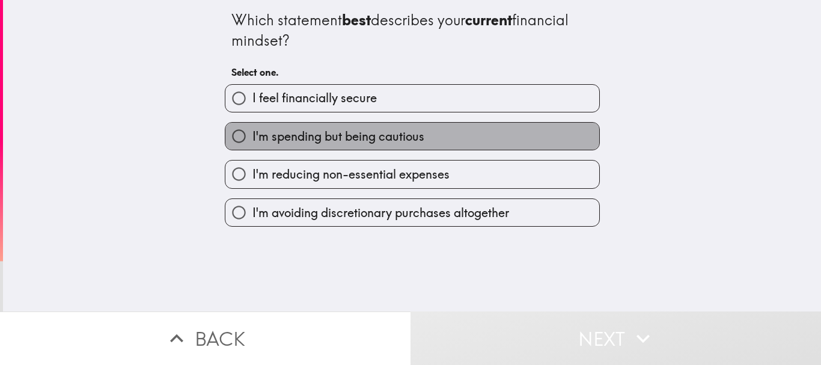
click at [393, 137] on span "I'm spending but being cautious" at bounding box center [338, 136] width 172 height 17
click at [252, 137] on input "I'm spending but being cautious" at bounding box center [238, 136] width 27 height 27
radio input "true"
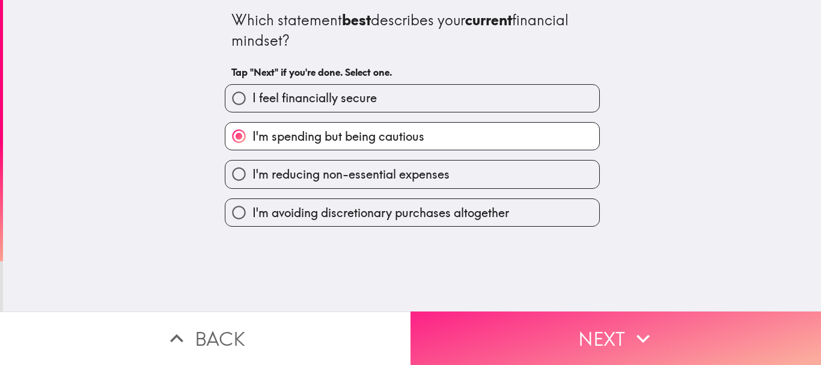
click at [538, 326] on button "Next" at bounding box center [615, 337] width 410 height 53
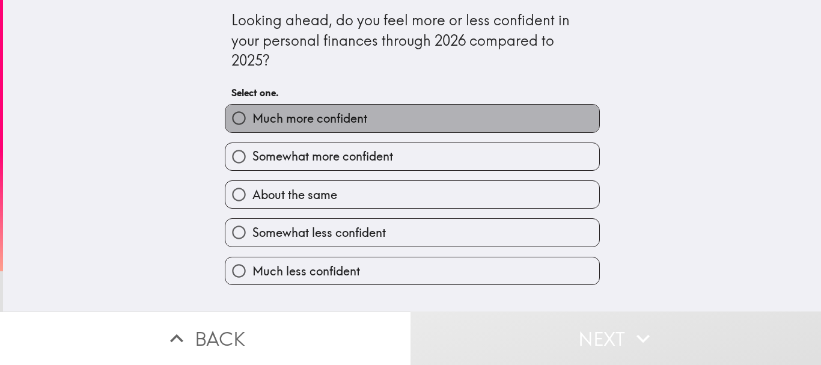
click at [391, 123] on label "Much more confident" at bounding box center [412, 118] width 374 height 27
click at [252, 123] on input "Much more confident" at bounding box center [238, 118] width 27 height 27
radio input "true"
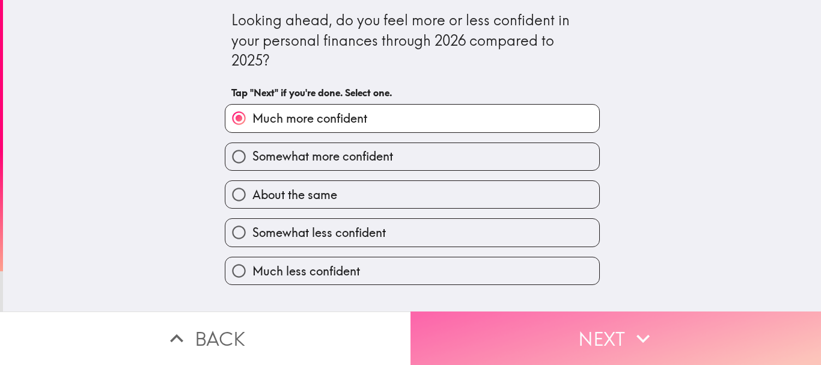
click at [549, 315] on button "Next" at bounding box center [615, 337] width 410 height 53
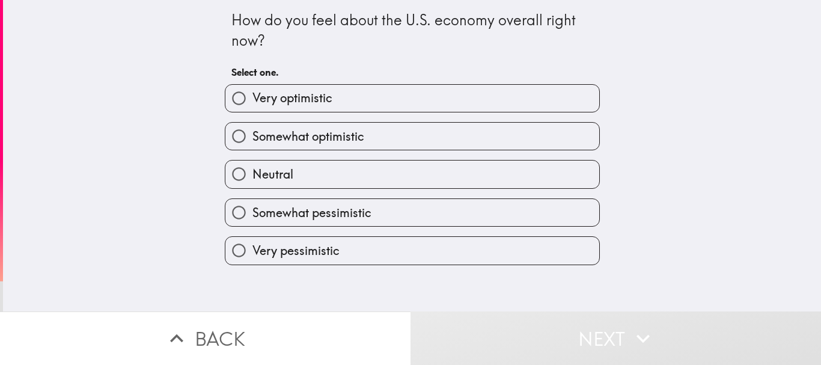
click at [395, 180] on label "Neutral" at bounding box center [412, 173] width 374 height 27
click at [252, 180] on input "Neutral" at bounding box center [238, 173] width 27 height 27
radio input "true"
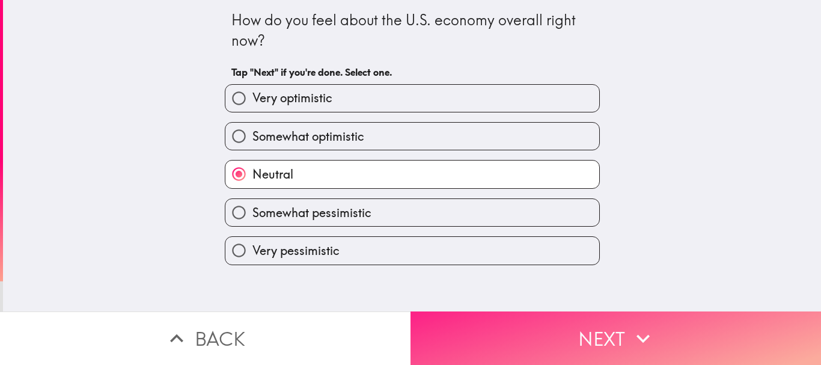
click at [576, 331] on button "Next" at bounding box center [615, 337] width 410 height 53
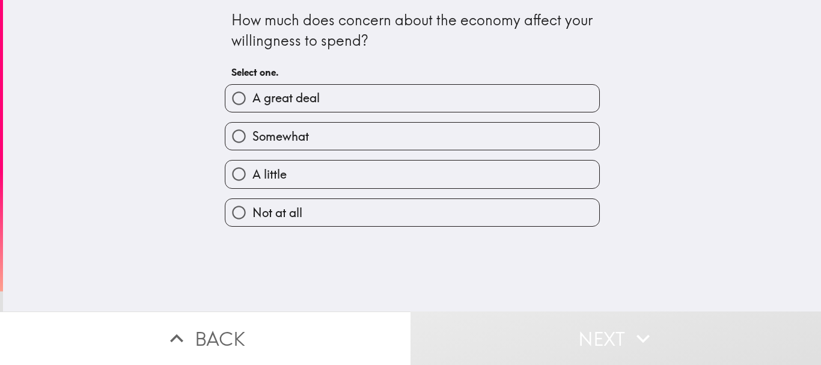
click at [407, 136] on label "Somewhat" at bounding box center [412, 136] width 374 height 27
click at [252, 136] on input "Somewhat" at bounding box center [238, 136] width 27 height 27
radio input "true"
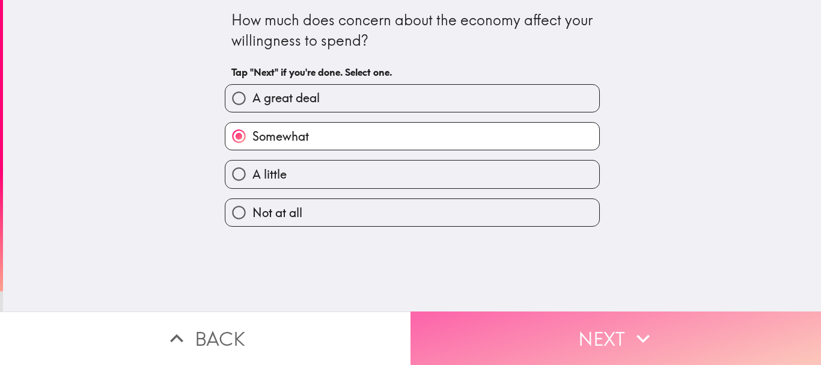
click at [589, 327] on button "Next" at bounding box center [615, 337] width 410 height 53
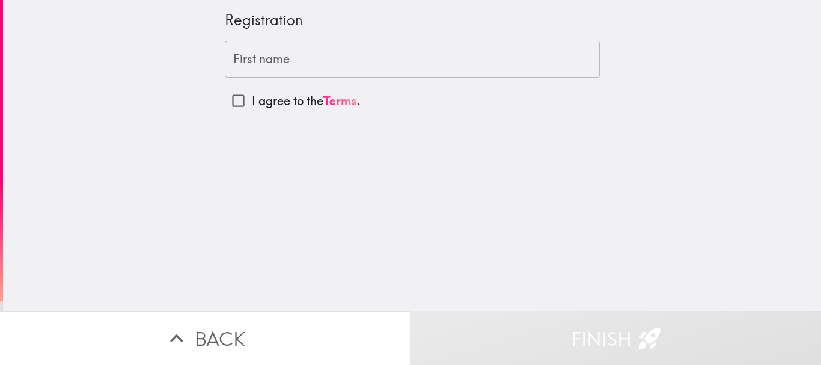
click at [347, 69] on input "First name" at bounding box center [412, 59] width 375 height 37
click at [246, 62] on div "First name First name" at bounding box center [412, 59] width 375 height 37
click at [280, 67] on input "First name" at bounding box center [412, 59] width 375 height 37
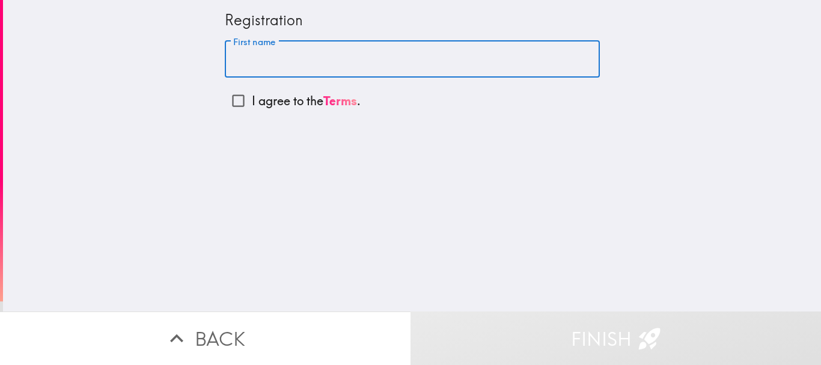
paste input "[PERSON_NAME]"
type input "[PERSON_NAME]"
click at [277, 102] on p "I agree to the Terms ." at bounding box center [306, 101] width 109 height 17
click at [252, 102] on input "I agree to the Terms ." at bounding box center [238, 100] width 27 height 27
checkbox input "true"
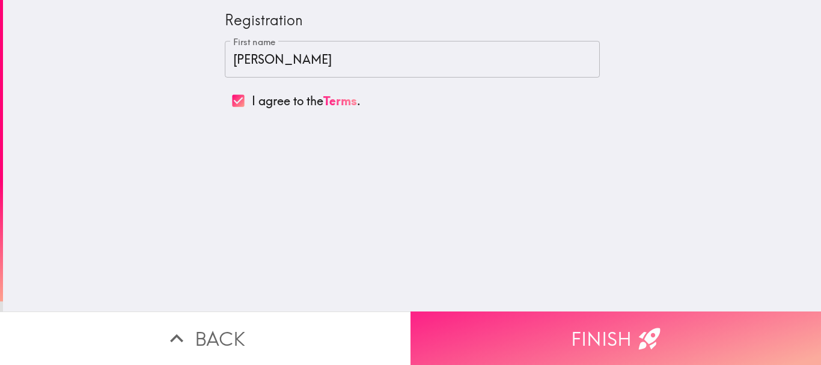
click at [553, 330] on button "Finish" at bounding box center [615, 337] width 410 height 53
